Goal: Task Accomplishment & Management: Use online tool/utility

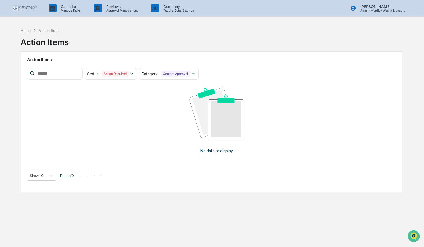
click at [26, 31] on div "Home" at bounding box center [26, 30] width 10 height 4
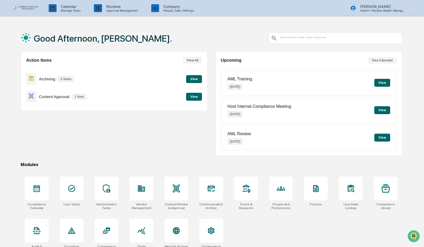
click at [193, 98] on button "View" at bounding box center [194, 97] width 16 height 8
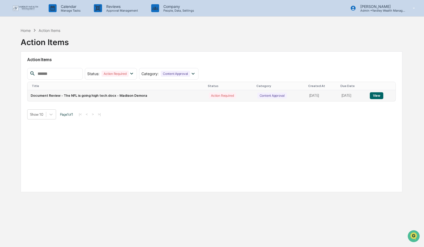
click at [379, 98] on button "View" at bounding box center [375, 95] width 13 height 7
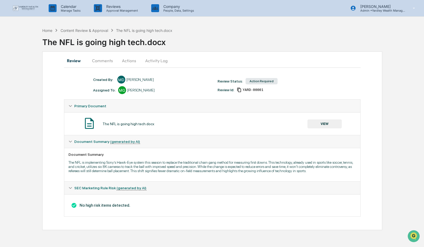
click at [129, 60] on button "Actions" at bounding box center [129, 60] width 24 height 13
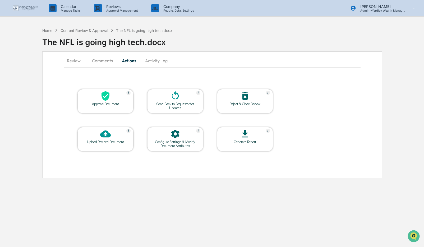
click at [104, 98] on icon at bounding box center [105, 96] width 8 height 10
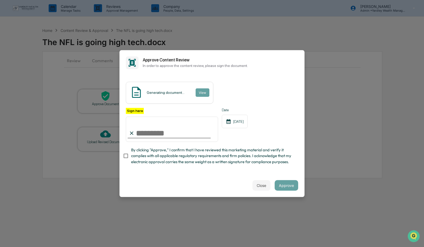
click at [142, 134] on input "Sign here" at bounding box center [172, 129] width 92 height 25
type input "**********"
click at [287, 186] on button "Approve" at bounding box center [286, 185] width 24 height 11
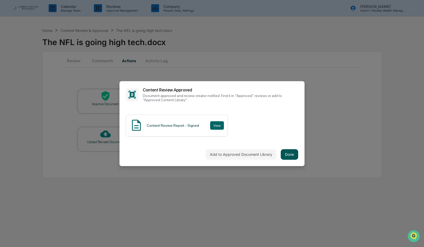
click at [290, 155] on button "Done" at bounding box center [288, 154] width 17 height 11
